Goal: Task Accomplishment & Management: Use online tool/utility

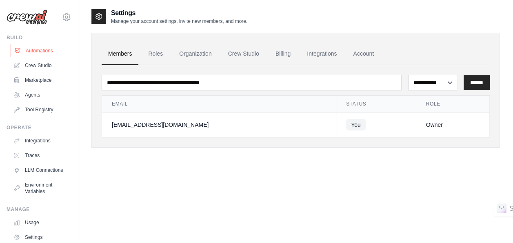
click at [29, 55] on link "Automations" at bounding box center [42, 50] width 62 height 13
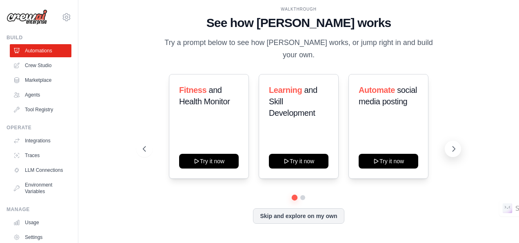
click at [452, 145] on icon at bounding box center [454, 149] width 8 height 8
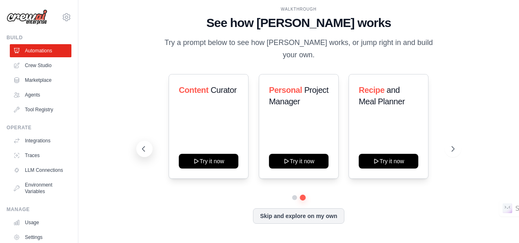
click at [142, 146] on icon at bounding box center [144, 149] width 8 height 8
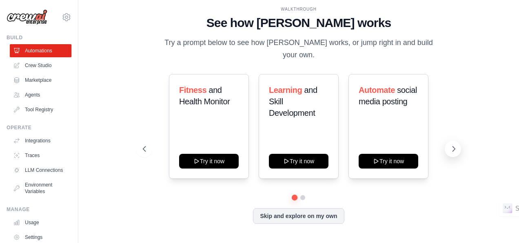
click at [452, 145] on icon at bounding box center [454, 149] width 8 height 8
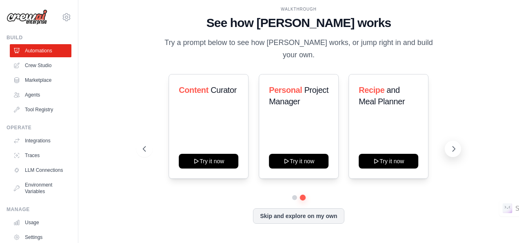
click at [451, 145] on icon at bounding box center [454, 149] width 8 height 8
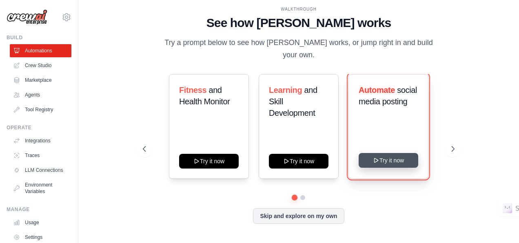
click at [404, 157] on button "Try it now" at bounding box center [389, 160] width 60 height 15
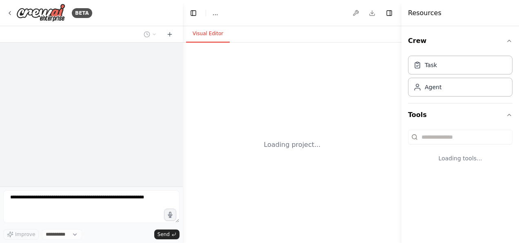
select select "****"
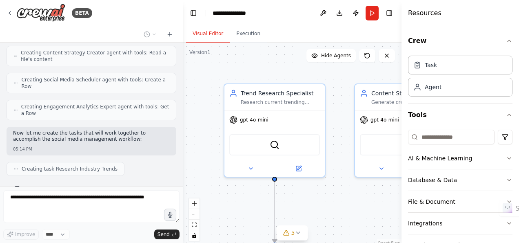
scroll to position [363, 0]
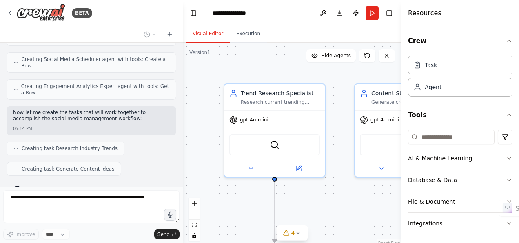
click at [334, 76] on div ".deletable-edge-delete-btn { width: 20px; height: 20px; border: 0px solid #ffff…" at bounding box center [292, 144] width 219 height 204
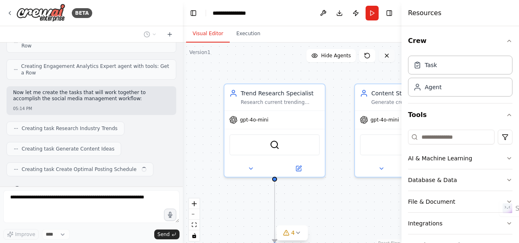
click at [391, 60] on button at bounding box center [387, 55] width 16 height 13
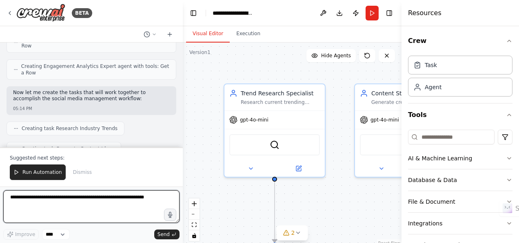
scroll to position [815, 0]
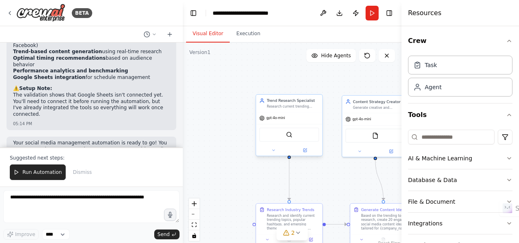
click at [309, 155] on div at bounding box center [289, 150] width 66 height 11
click at [305, 152] on icon at bounding box center [305, 150] width 4 height 4
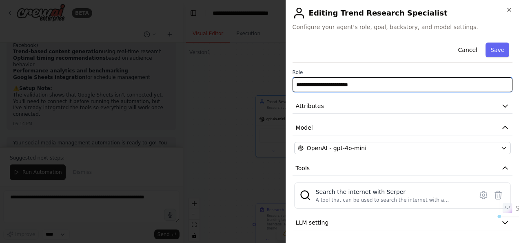
drag, startPoint x: 373, startPoint y: 86, endPoint x: 223, endPoint y: 88, distance: 149.9
click at [223, 88] on body "BETA Create a crew that schedules and publishes social media content across mul…" at bounding box center [259, 121] width 519 height 243
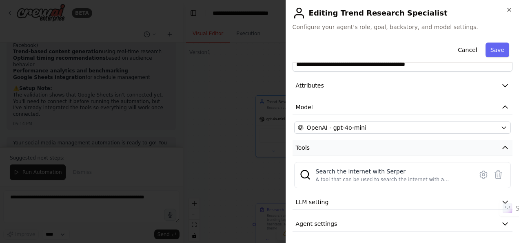
click at [502, 145] on icon "button" at bounding box center [506, 147] width 8 height 8
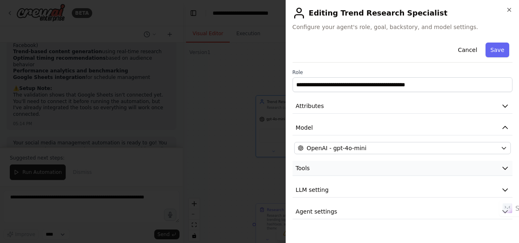
click at [501, 174] on button "Tools" at bounding box center [403, 167] width 220 height 15
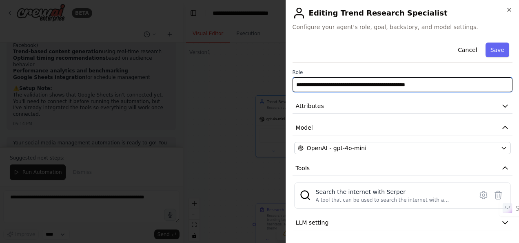
click at [439, 82] on input "**********" at bounding box center [403, 84] width 220 height 15
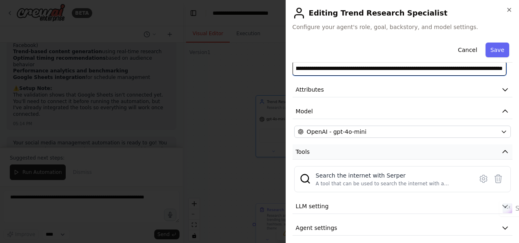
scroll to position [20, 0]
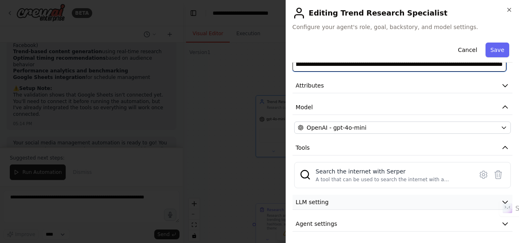
type input "**********"
click at [371, 202] on button "LLM setting" at bounding box center [403, 201] width 220 height 15
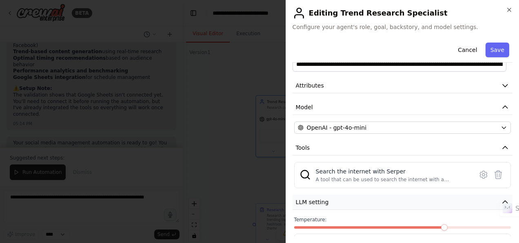
scroll to position [79, 0]
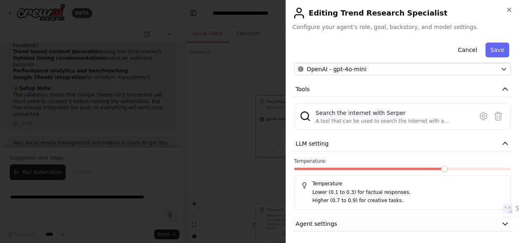
click at [374, 218] on button "Agent settings" at bounding box center [403, 223] width 220 height 15
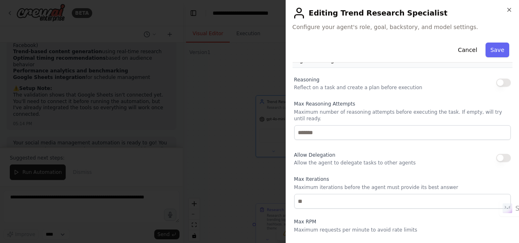
scroll to position [291, 0]
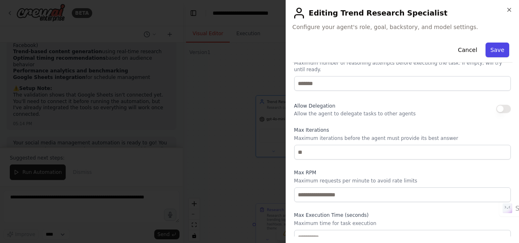
click at [495, 53] on button "Save" at bounding box center [498, 49] width 24 height 15
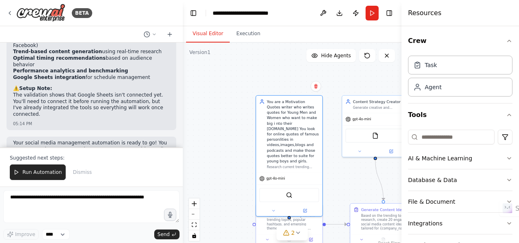
click at [170, 97] on div "Create a crew that schedules and publishes social media content across multiple…" at bounding box center [91, 94] width 183 height 105
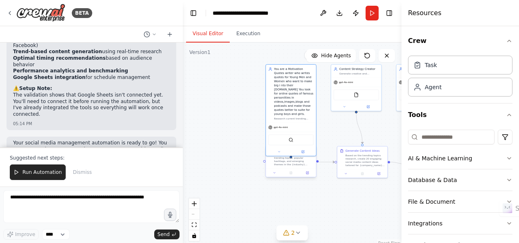
drag, startPoint x: 306, startPoint y: 223, endPoint x: 298, endPoint y: 159, distance: 64.2
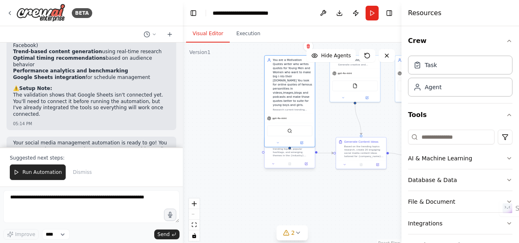
click at [306, 167] on div at bounding box center [290, 163] width 50 height 9
click at [308, 165] on button at bounding box center [306, 163] width 14 height 5
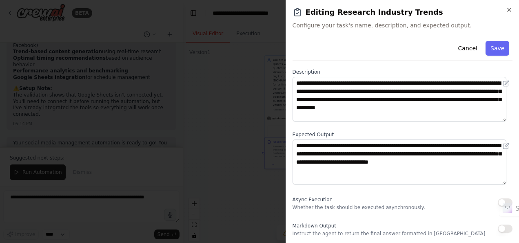
scroll to position [0, 0]
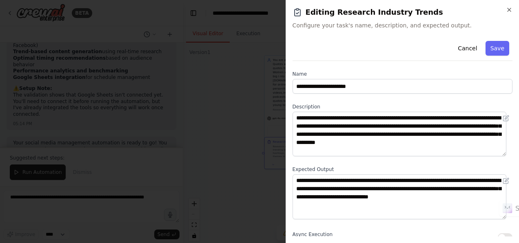
click at [214, 93] on div at bounding box center [259, 121] width 519 height 243
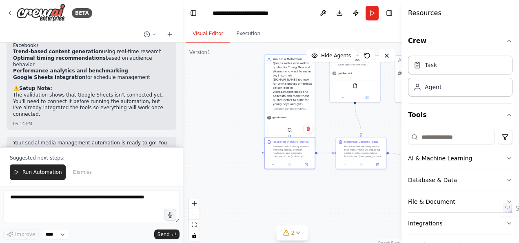
click at [295, 65] on div "You are a Motivation Quotes writer who writes quotes for Young Men and Women wh…" at bounding box center [293, 81] width 40 height 49
click at [304, 138] on div at bounding box center [290, 142] width 50 height 8
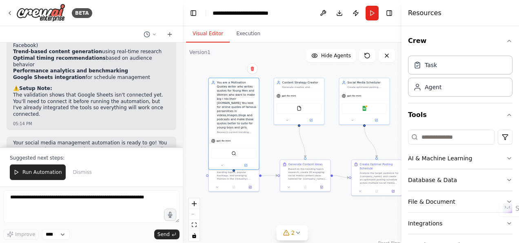
drag, startPoint x: 342, startPoint y: 110, endPoint x: 282, endPoint y: 129, distance: 62.6
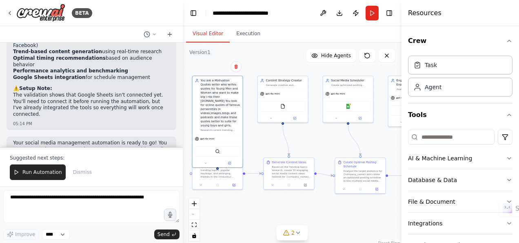
drag, startPoint x: 359, startPoint y: 136, endPoint x: 317, endPoint y: 134, distance: 42.5
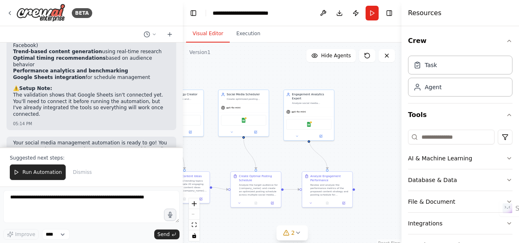
drag, startPoint x: 328, startPoint y: 149, endPoint x: 248, endPoint y: 164, distance: 81.9
click at [245, 120] on img at bounding box center [243, 119] width 5 height 5
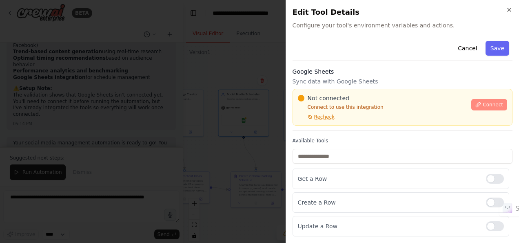
click at [488, 100] on button "Connect" at bounding box center [490, 104] width 36 height 11
click at [490, 104] on span "Connect" at bounding box center [493, 104] width 20 height 7
click at [477, 103] on button "Connect" at bounding box center [490, 104] width 36 height 11
click at [507, 11] on icon "button" at bounding box center [509, 10] width 7 height 7
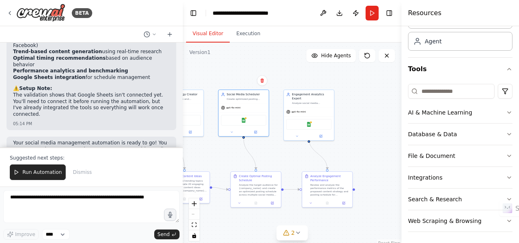
scroll to position [46, 0]
click at [481, 102] on button "AI & Machine Learning" at bounding box center [460, 111] width 105 height 21
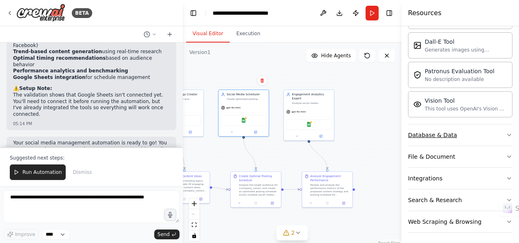
click at [474, 133] on button "Database & Data" at bounding box center [460, 134] width 105 height 21
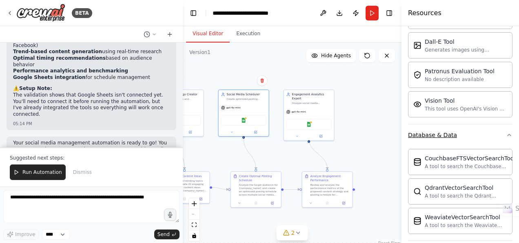
scroll to position [263, 0]
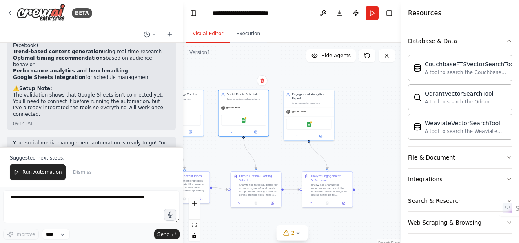
click at [462, 152] on button "File & Document" at bounding box center [460, 157] width 105 height 21
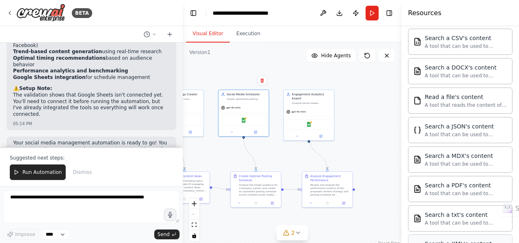
scroll to position [503, 0]
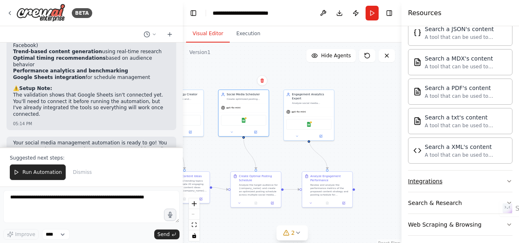
click at [458, 180] on button "Integrations" at bounding box center [460, 180] width 105 height 21
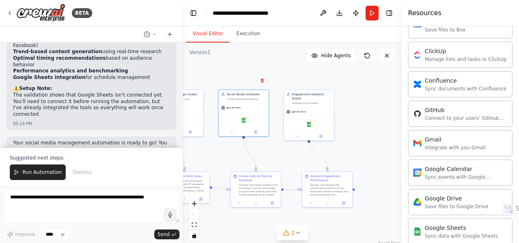
scroll to position [748, 0]
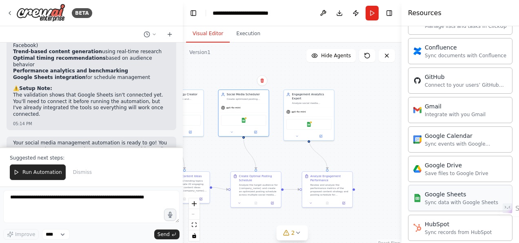
click at [457, 190] on div "Google Sheets" at bounding box center [462, 194] width 74 height 8
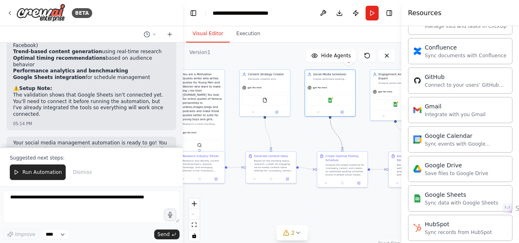
drag, startPoint x: 252, startPoint y: 161, endPoint x: 340, endPoint y: 140, distance: 90.2
click at [290, 157] on div "Generate Content Ideas Based on the trending topics research, create 20 engagin…" at bounding box center [276, 161] width 40 height 18
click at [285, 169] on div "Based on the trending topics research, create 20 engaging social media content …" at bounding box center [276, 163] width 40 height 13
click at [289, 177] on icon at bounding box center [289, 177] width 2 height 2
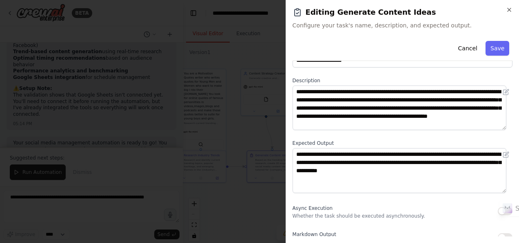
scroll to position [35, 0]
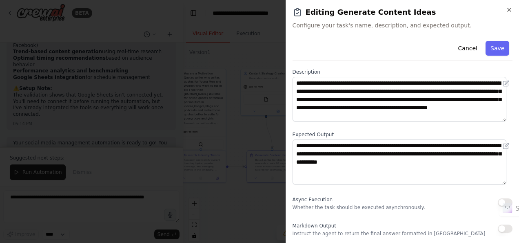
click at [250, 145] on div at bounding box center [259, 121] width 519 height 243
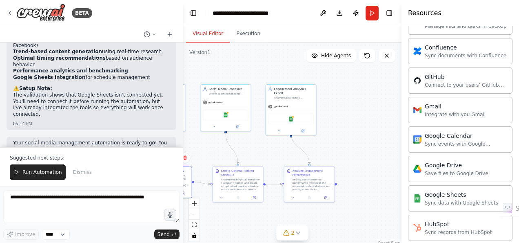
drag, startPoint x: 283, startPoint y: 140, endPoint x: 178, endPoint y: 156, distance: 106.9
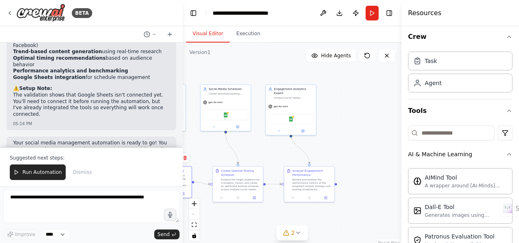
scroll to position [0, 0]
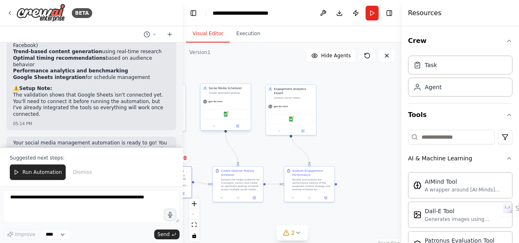
click at [228, 115] on div "Google Sheets" at bounding box center [225, 114] width 45 height 11
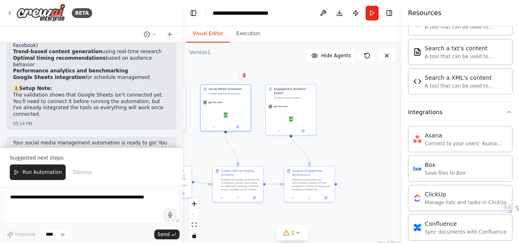
scroll to position [735, 0]
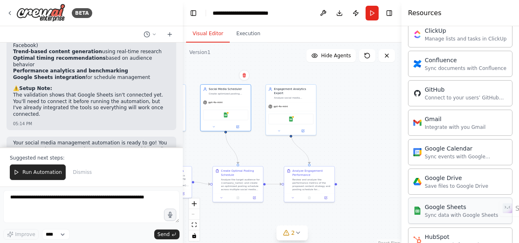
click at [451, 203] on div "Google Sheets" at bounding box center [462, 207] width 74 height 8
click at [451, 211] on div "Google Sheets Sync data with Google Sheets" at bounding box center [460, 210] width 105 height 26
click at [448, 203] on div "Google Sheets Sync data with Google Sheets" at bounding box center [462, 211] width 74 height 16
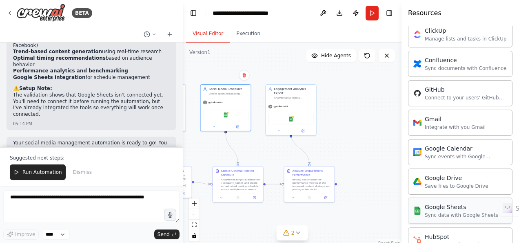
scroll to position [817, 0]
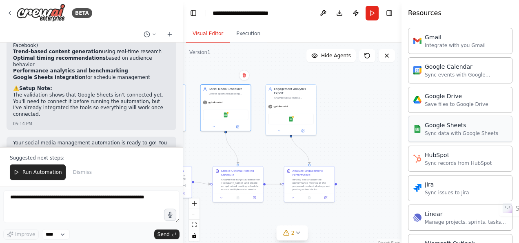
click at [469, 130] on div "Sync data with Google Sheets" at bounding box center [462, 133] width 74 height 7
click at [232, 117] on div "Google Sheets" at bounding box center [225, 114] width 45 height 11
click at [228, 114] on img at bounding box center [225, 113] width 5 height 5
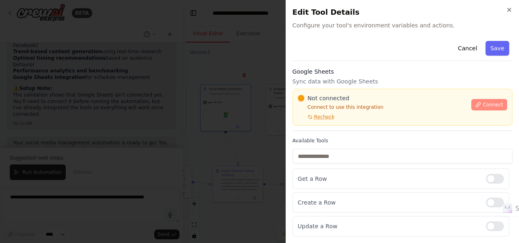
click at [491, 107] on span "Connect" at bounding box center [493, 104] width 20 height 7
click at [492, 105] on span "Connect" at bounding box center [493, 104] width 20 height 7
click at [329, 50] on div "Cancel Save" at bounding box center [403, 49] width 220 height 23
click at [343, 52] on div "Cancel Save" at bounding box center [403, 49] width 220 height 23
click at [346, 55] on div "Cancel Save" at bounding box center [403, 49] width 220 height 23
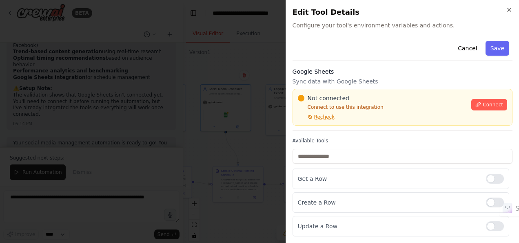
click at [346, 55] on div "Cancel Save" at bounding box center [403, 49] width 220 height 23
click at [400, 38] on div "Cancel Save" at bounding box center [403, 49] width 220 height 23
